Goal: Share content: Share content

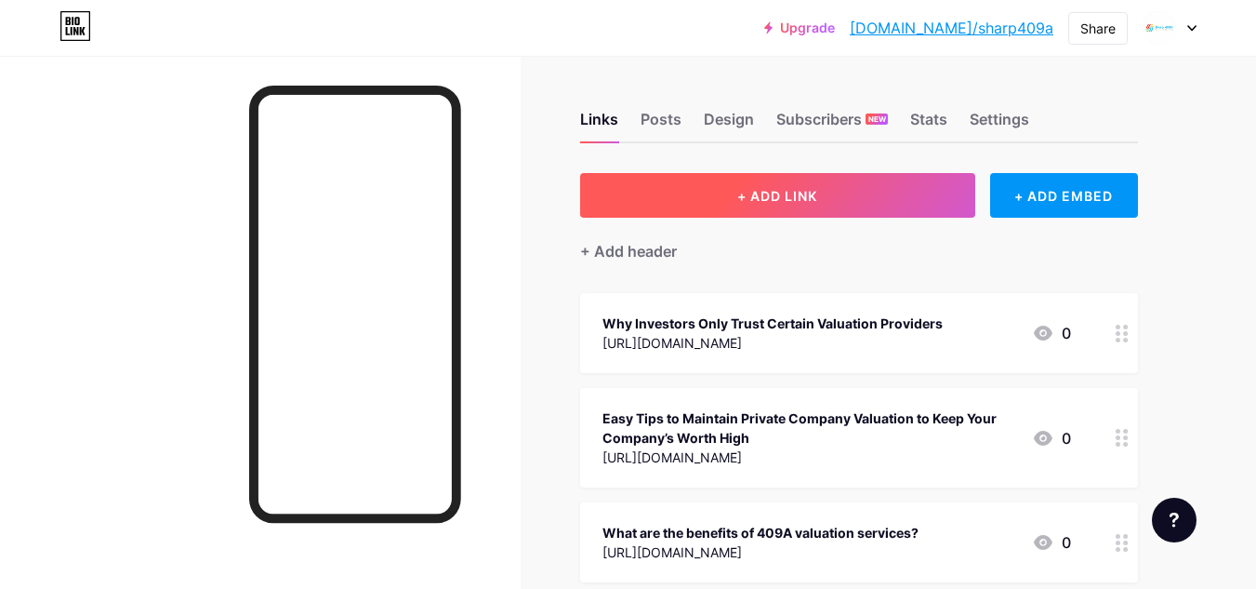
click at [802, 193] on span "+ ADD LINK" at bounding box center [777, 196] width 80 height 16
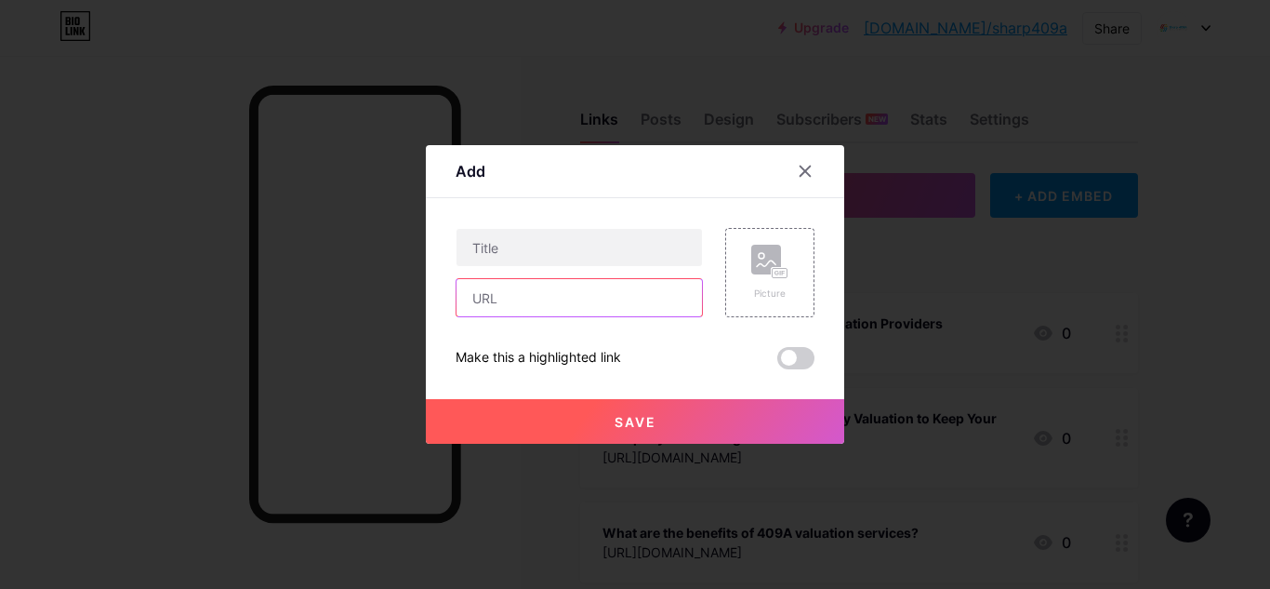
click at [555, 302] on input "text" at bounding box center [580, 297] width 246 height 37
paste input "[URL][DOMAIN_NAME]"
type input "[URL][DOMAIN_NAME]"
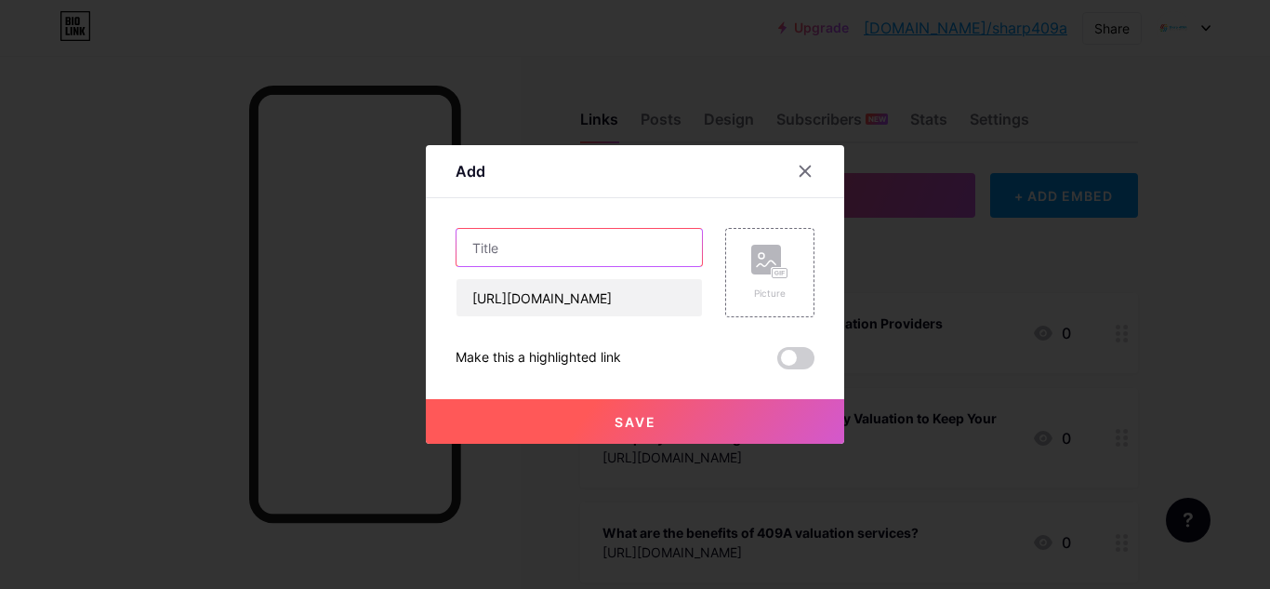
click at [512, 253] on input "text" at bounding box center [580, 247] width 246 height 37
paste input "What is a company valuation service, and how can it help startups or small busi…"
click at [601, 255] on input "What is a company valuation service, and how can it help startups or small busi…" at bounding box center [580, 247] width 246 height 37
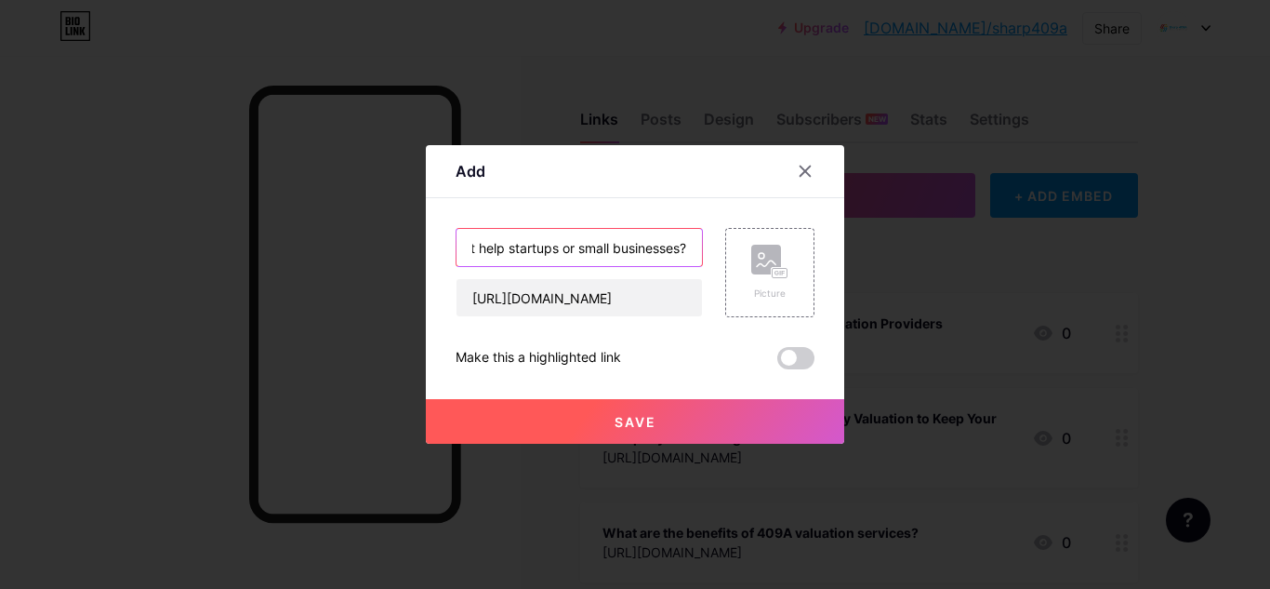
click at [601, 255] on input "What is a company valuation service, and how can it help startups or small busi…" at bounding box center [580, 247] width 246 height 37
type input "What is a company valuation service, and how can it help startups or small busi…"
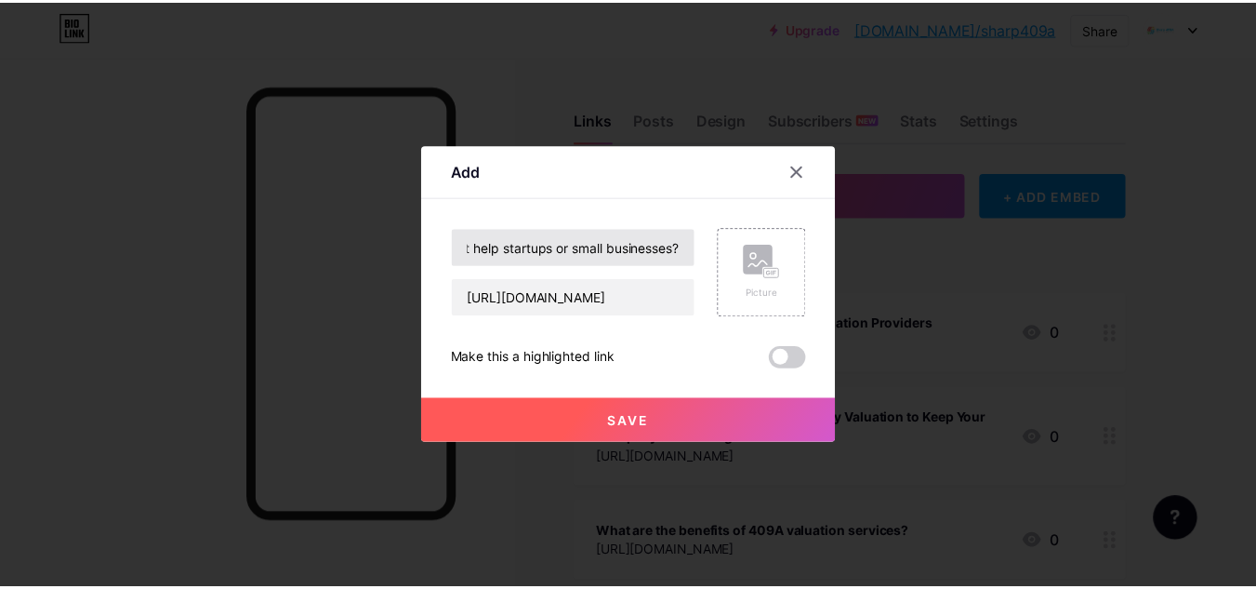
scroll to position [0, 0]
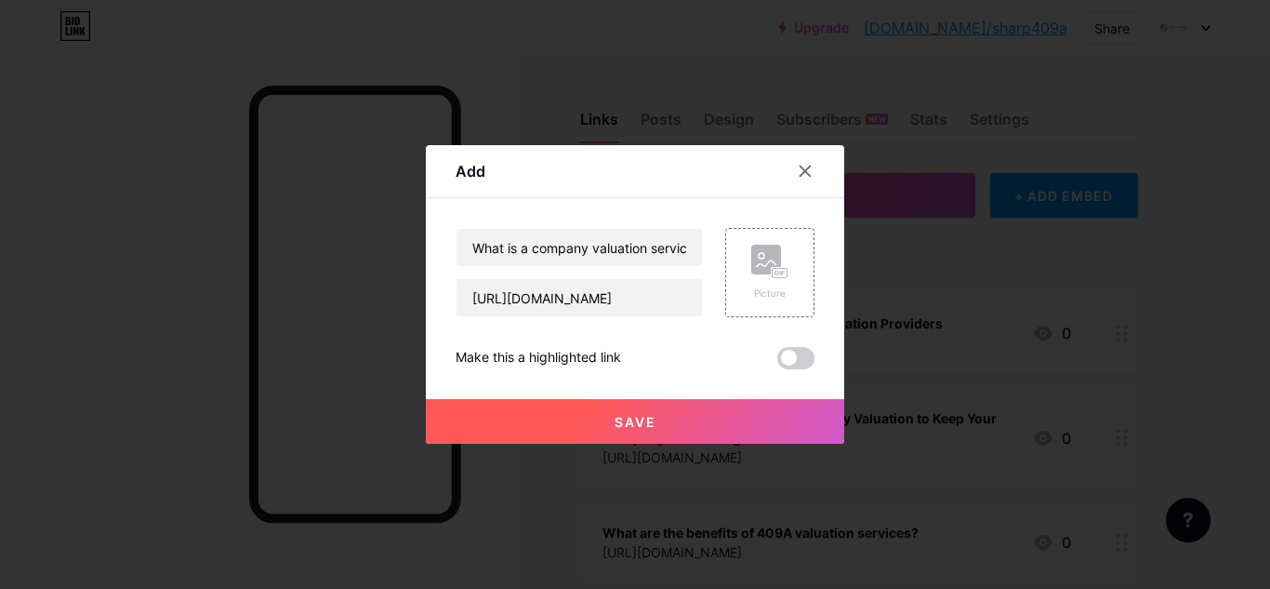
click at [789, 356] on span at bounding box center [795, 358] width 37 height 22
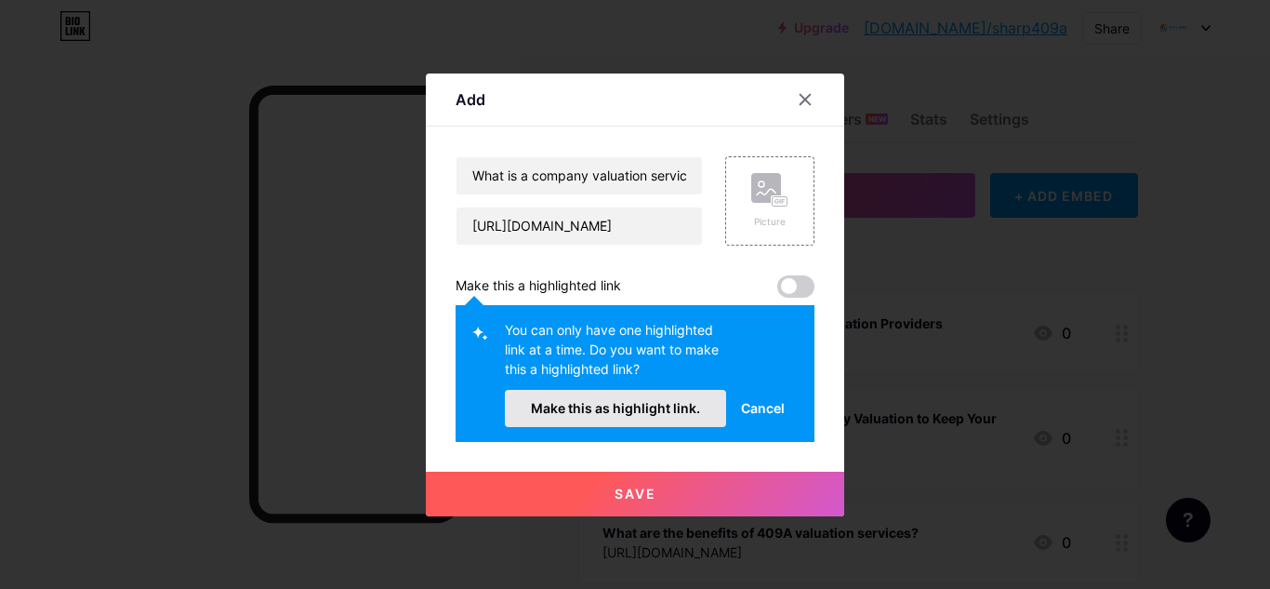
click at [657, 410] on span "Make this as highlight link." at bounding box center [615, 408] width 169 height 16
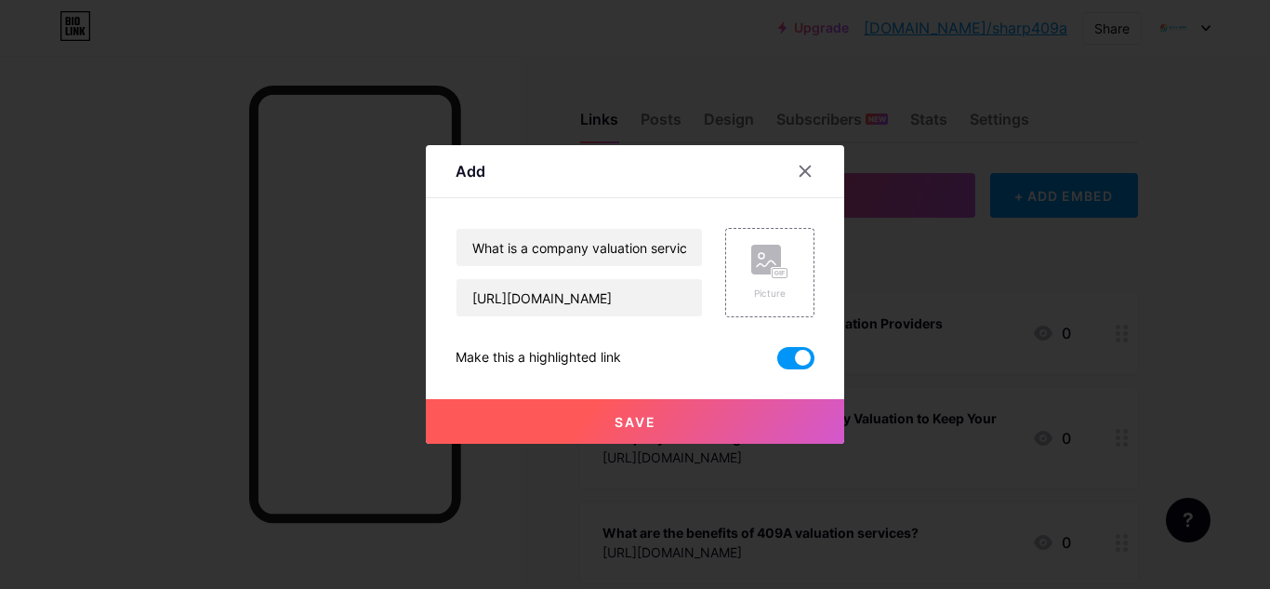
click at [657, 413] on button "Save" at bounding box center [635, 421] width 418 height 45
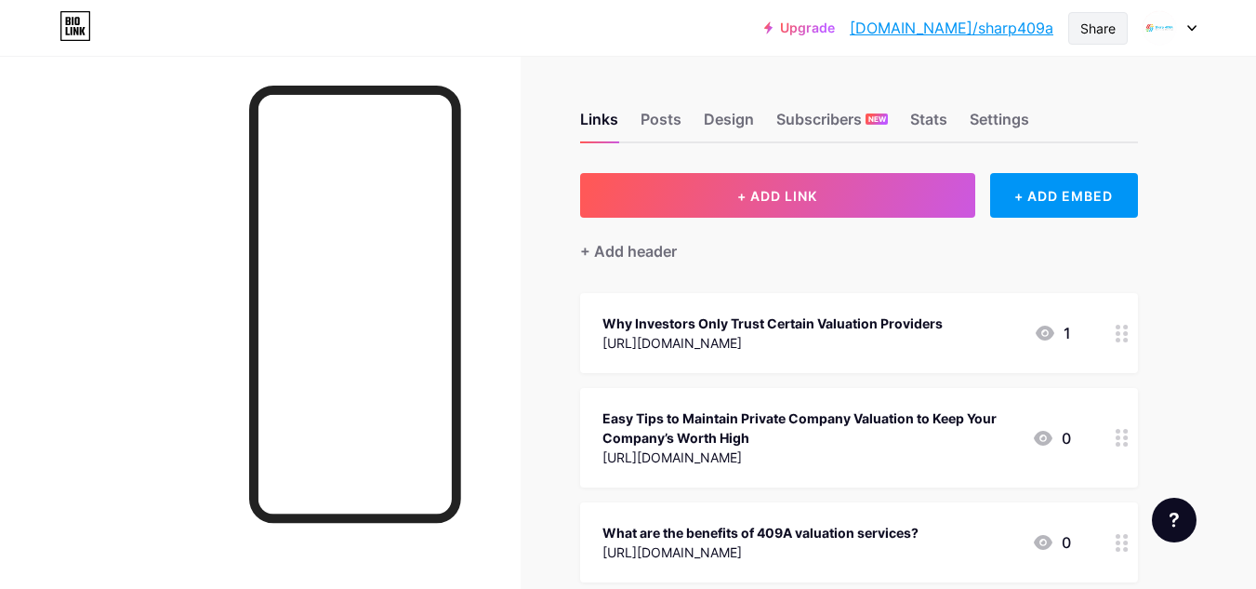
click at [1077, 29] on div "Share" at bounding box center [1098, 28] width 60 height 33
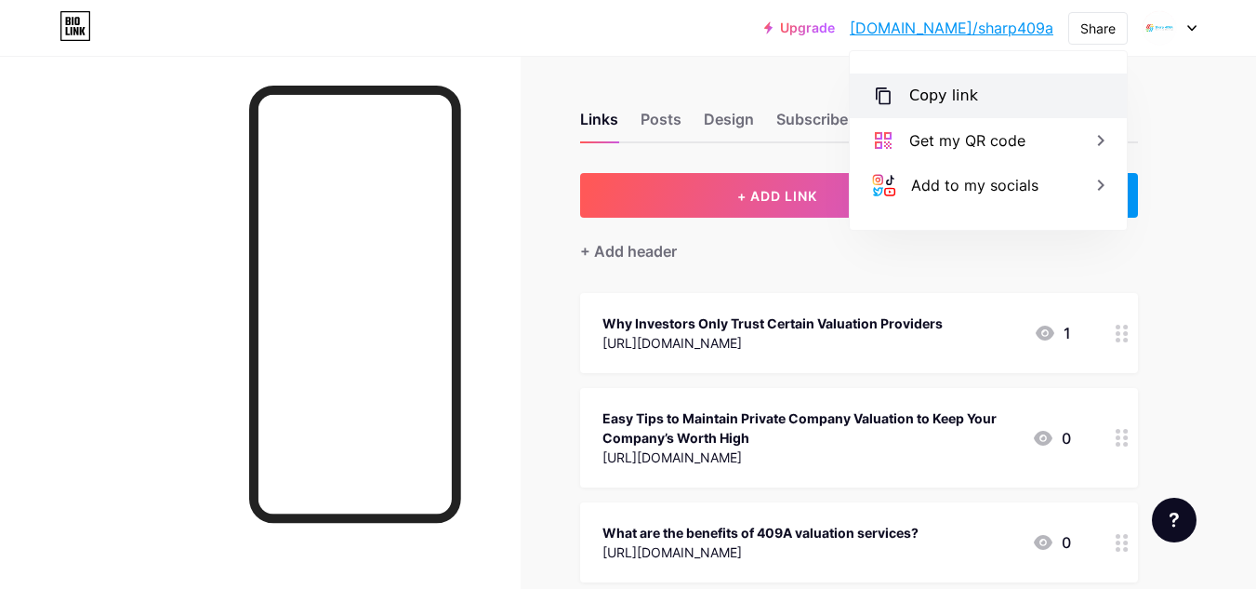
click at [971, 99] on div "Copy link" at bounding box center [988, 95] width 277 height 45
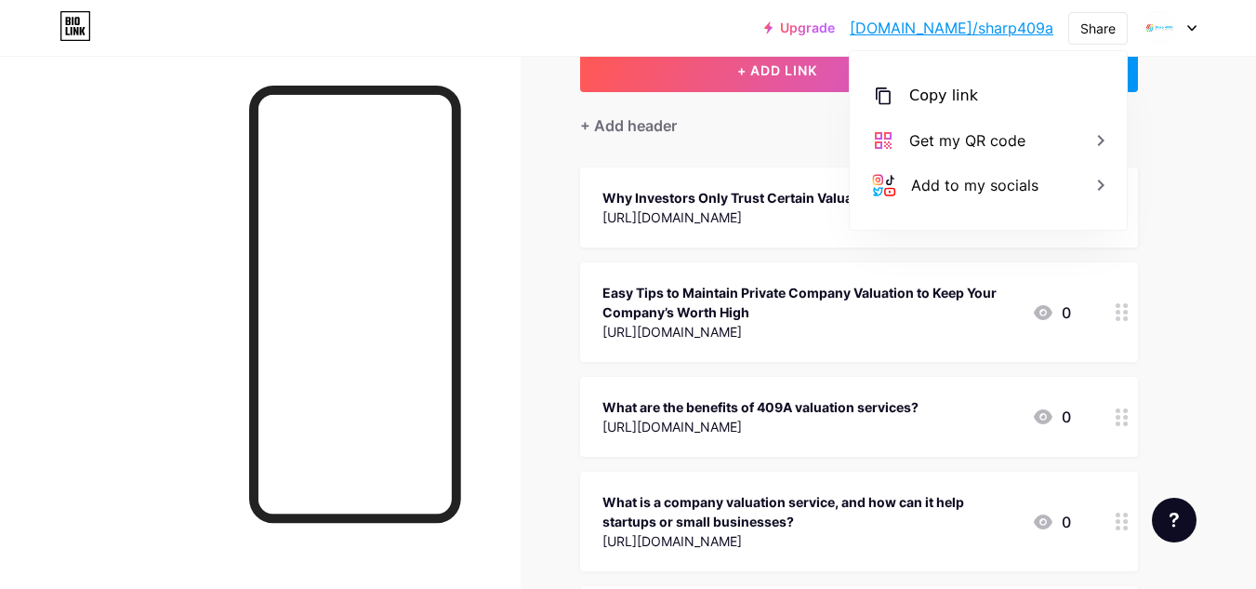
scroll to position [93, 0]
